Goal: Check status

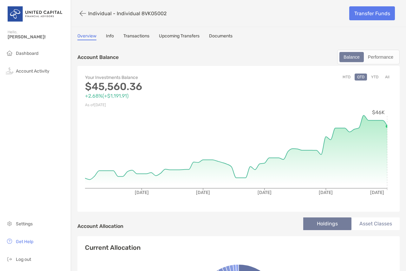
click at [131, 37] on link "Transactions" at bounding box center [136, 36] width 26 height 7
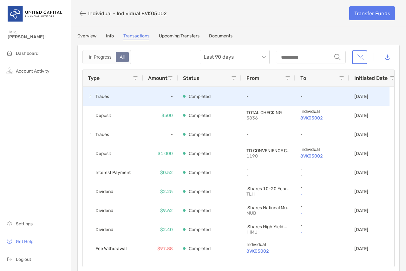
click at [110, 94] on span "Trades" at bounding box center [99, 96] width 22 height 10
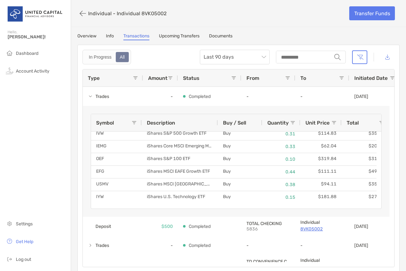
scroll to position [0, 15]
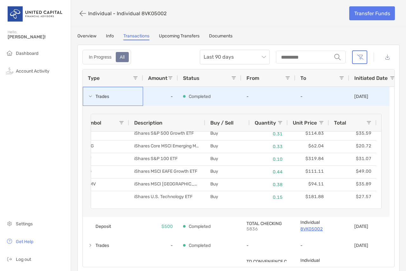
click at [90, 93] on span at bounding box center [90, 96] width 5 height 10
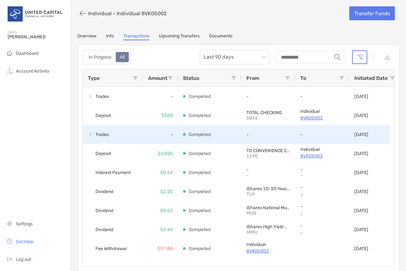
click at [90, 137] on span at bounding box center [90, 134] width 5 height 5
